Goal: Task Accomplishment & Management: Manage account settings

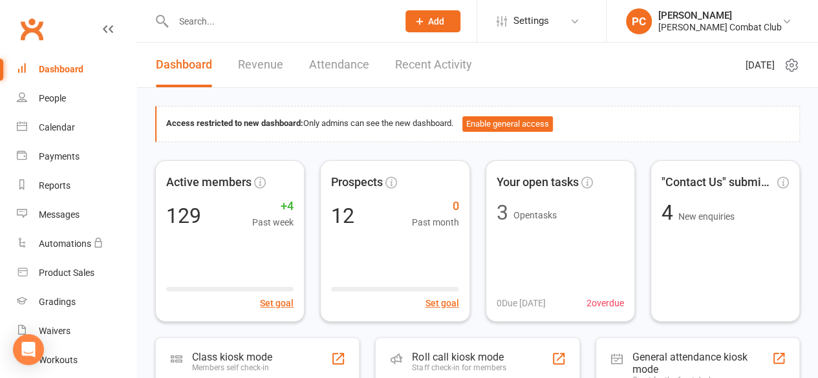
click at [215, 23] on input "text" at bounding box center [278, 21] width 219 height 18
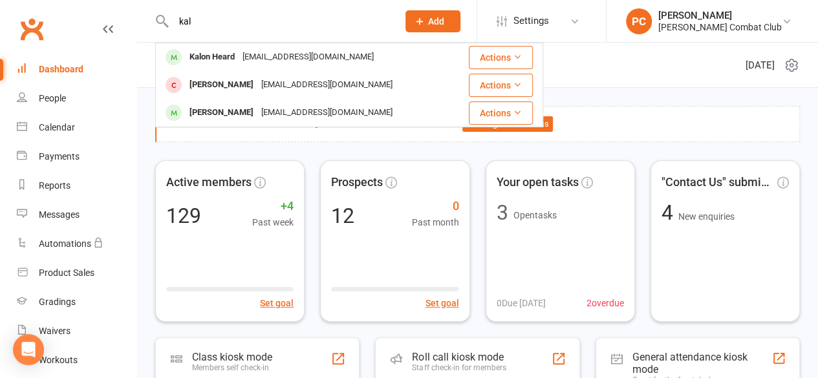
type input "kal"
click at [222, 60] on div "Kalon Heard" at bounding box center [212, 57] width 53 height 19
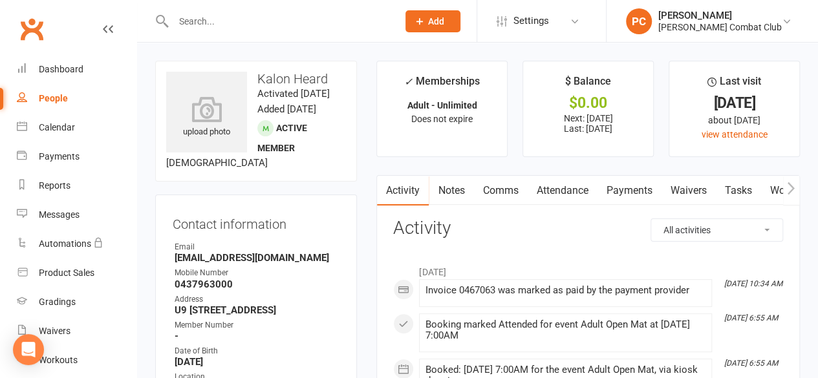
click at [634, 193] on link "Payments" at bounding box center [629, 191] width 64 height 30
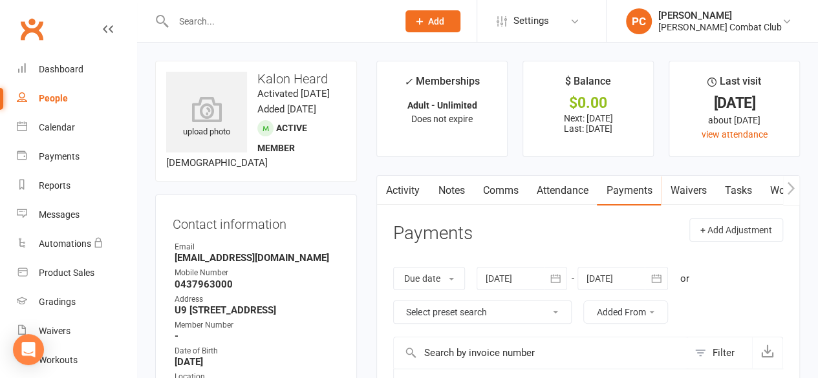
click at [103, 27] on icon at bounding box center [108, 29] width 10 height 10
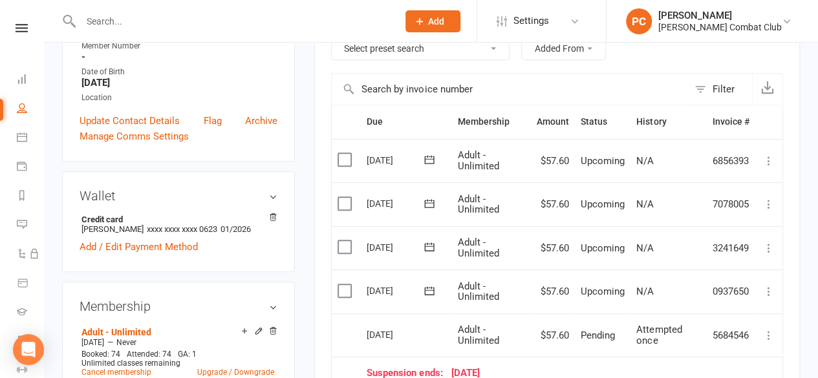
scroll to position [259, 0]
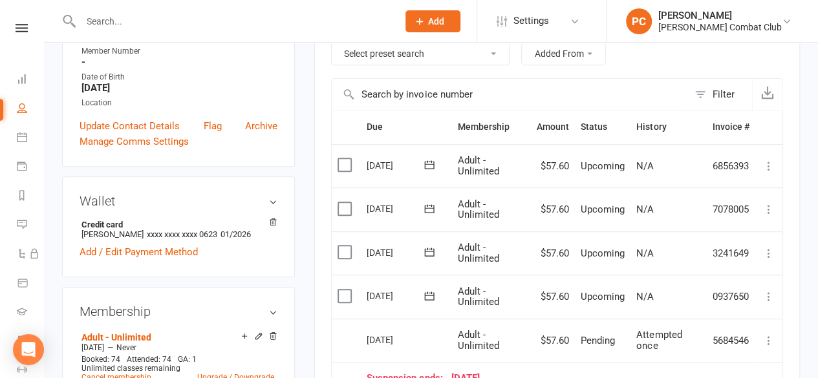
click at [767, 294] on icon at bounding box center [768, 296] width 13 height 13
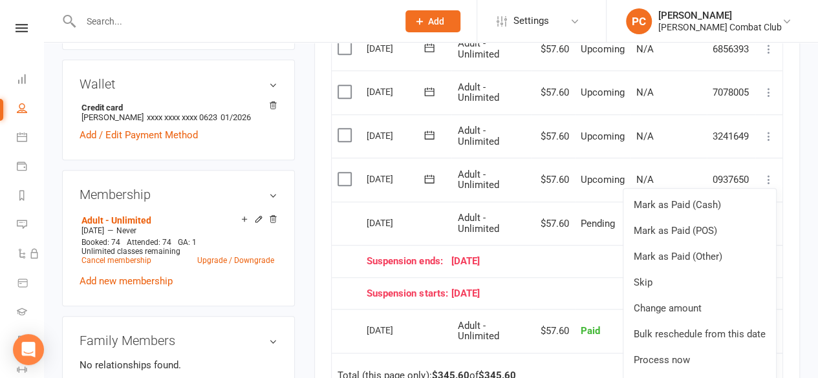
scroll to position [388, 0]
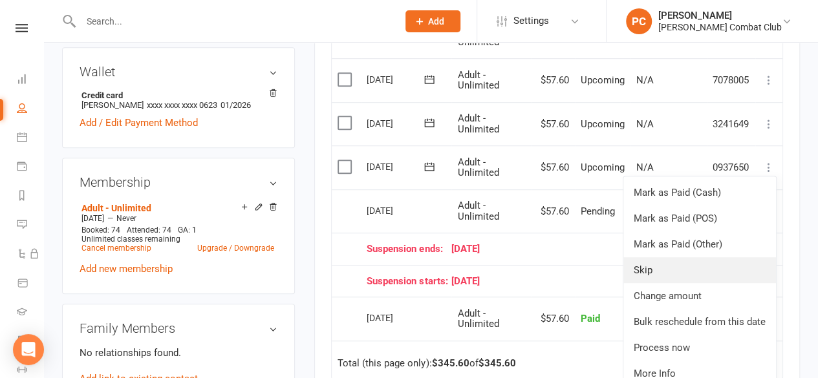
click at [698, 273] on link "Skip" at bounding box center [699, 270] width 153 height 26
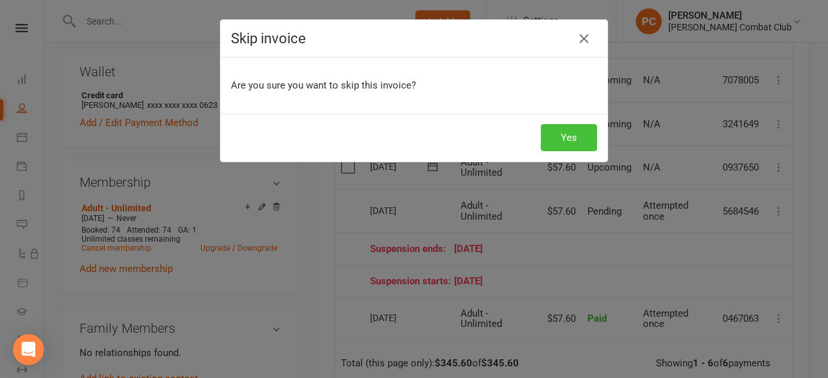
click at [561, 136] on button "Yes" at bounding box center [568, 137] width 56 height 27
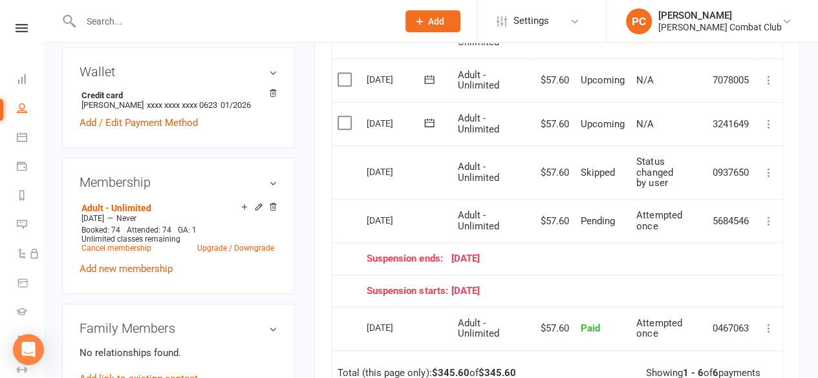
click at [155, 19] on input "text" at bounding box center [233, 21] width 312 height 18
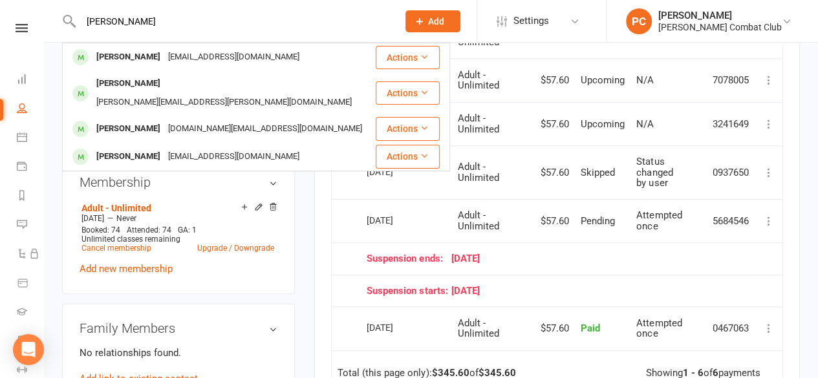
type input "[PERSON_NAME]"
click at [133, 57] on div "[PERSON_NAME]" at bounding box center [128, 57] width 72 height 19
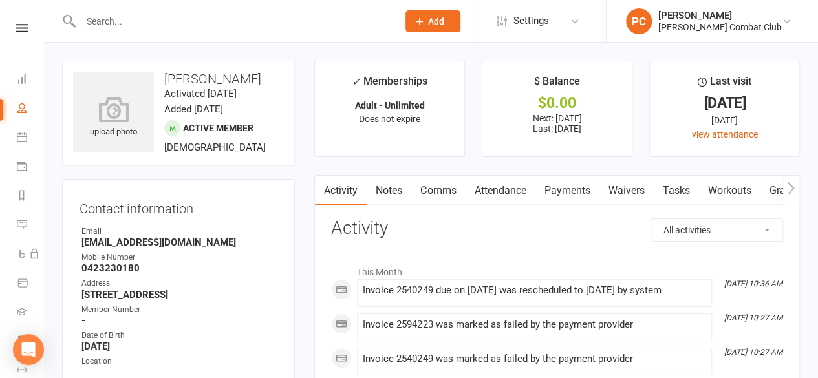
click at [571, 194] on link "Payments" at bounding box center [567, 191] width 64 height 30
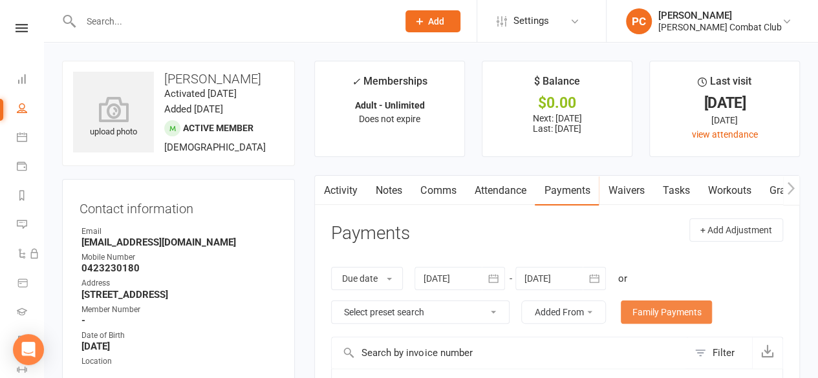
click at [676, 308] on link "Family Payments" at bounding box center [666, 312] width 91 height 23
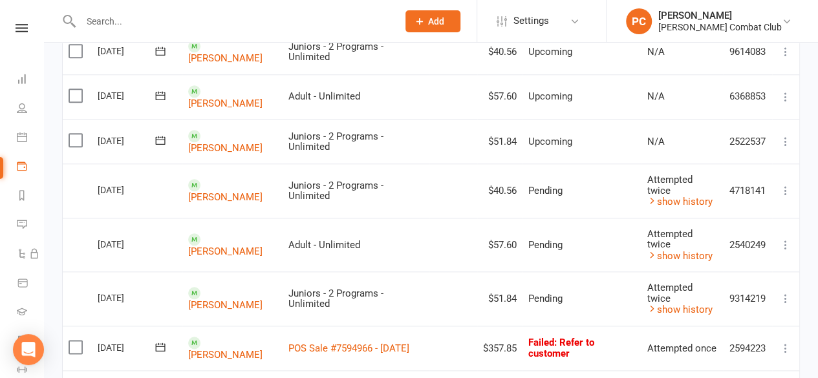
scroll to position [647, 0]
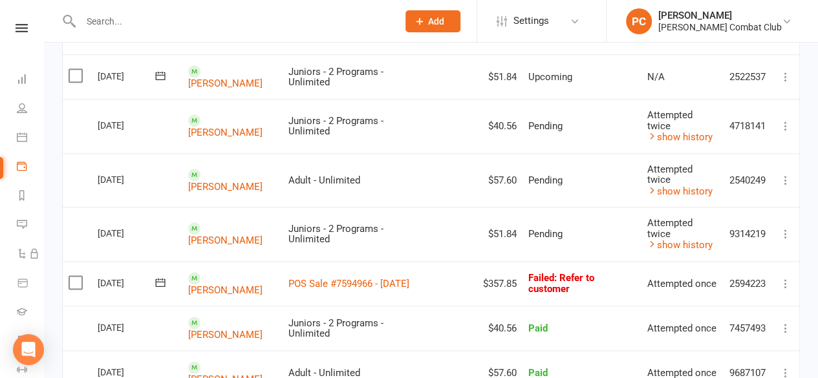
click at [785, 277] on icon at bounding box center [785, 283] width 13 height 13
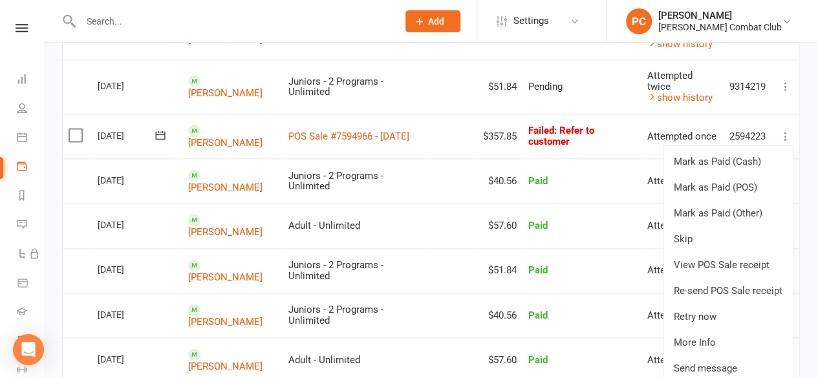
scroll to position [840, 0]
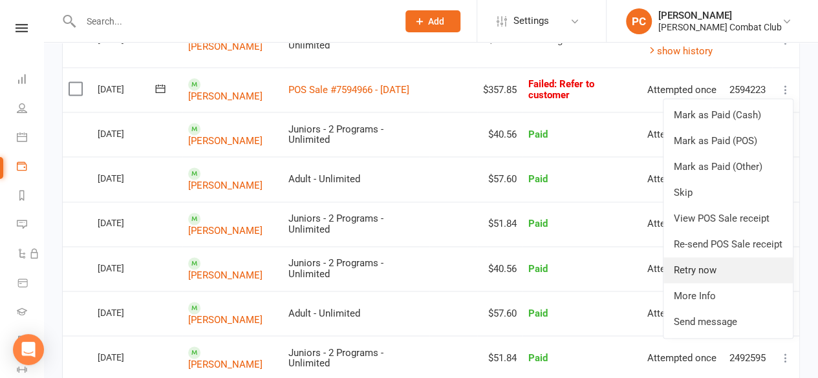
click at [715, 257] on link "Retry now" at bounding box center [727, 270] width 129 height 26
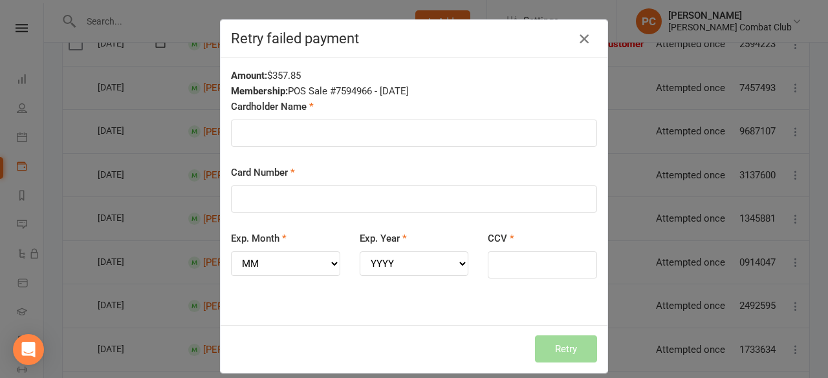
click at [579, 36] on icon "button" at bounding box center [584, 39] width 16 height 16
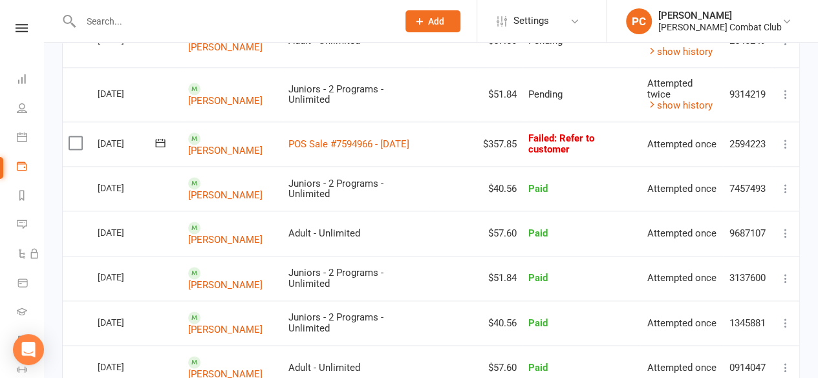
scroll to position [711, 0]
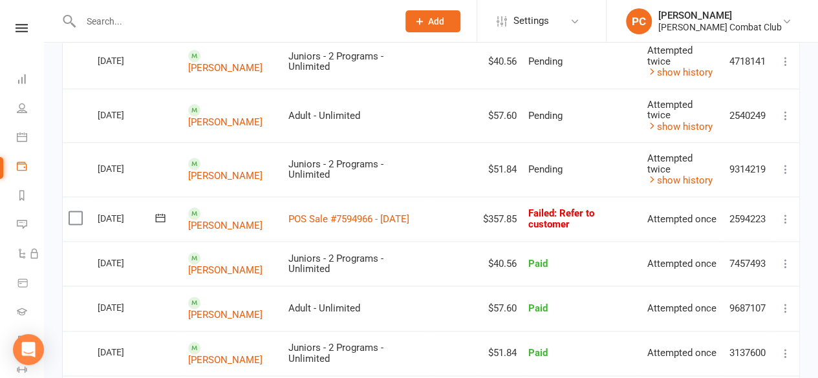
click at [162, 213] on icon at bounding box center [161, 217] width 10 height 8
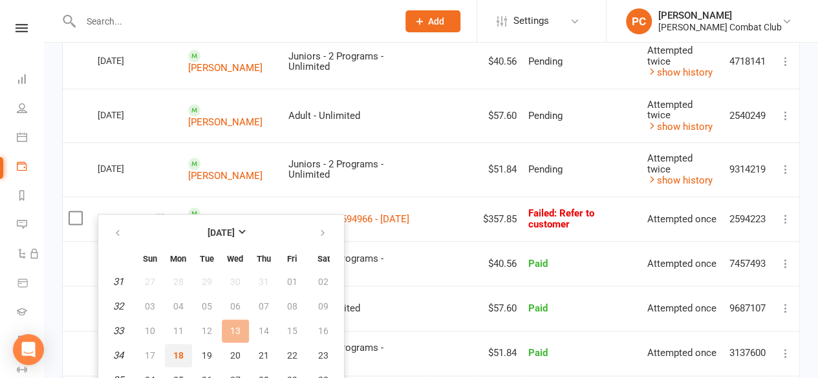
click at [178, 354] on span "18" at bounding box center [178, 355] width 10 height 10
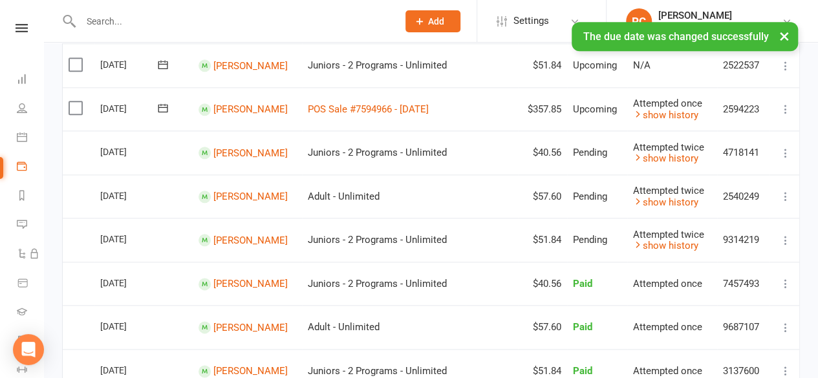
scroll to position [579, 0]
